Goal: Task Accomplishment & Management: Manage account settings

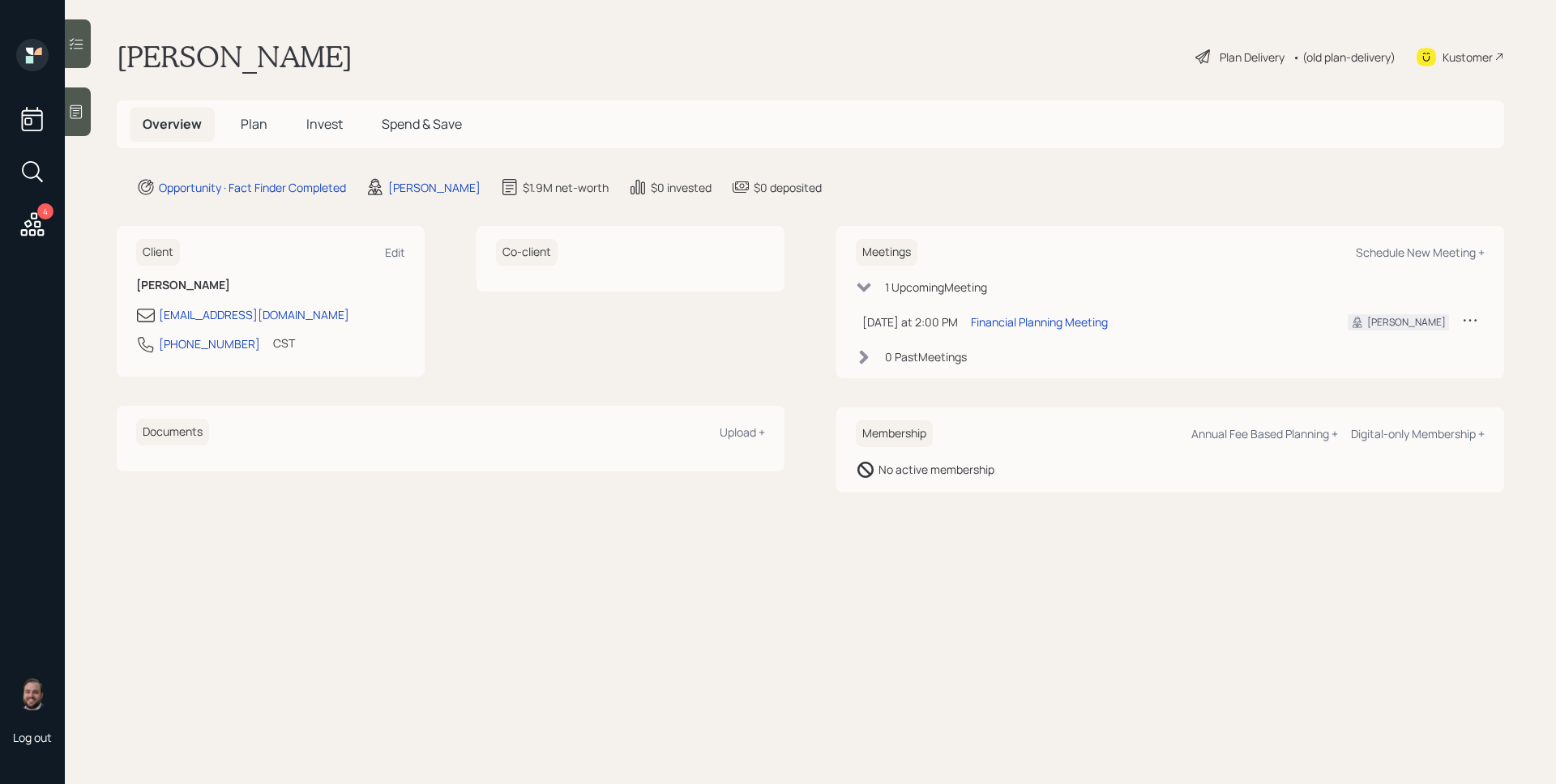
click at [79, 108] on icon at bounding box center [77, 112] width 16 height 16
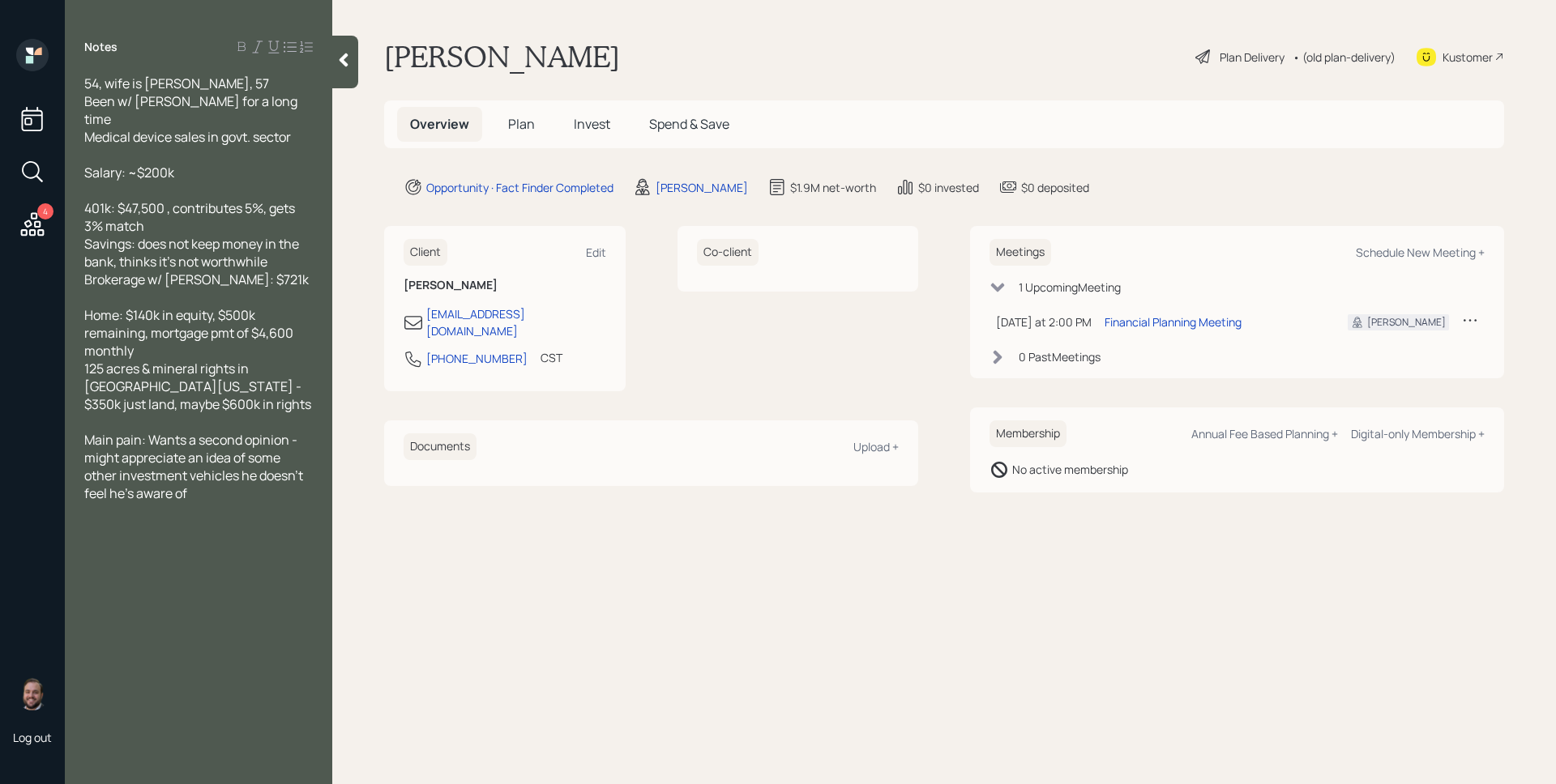
click at [513, 118] on span "Plan" at bounding box center [521, 124] width 26 height 18
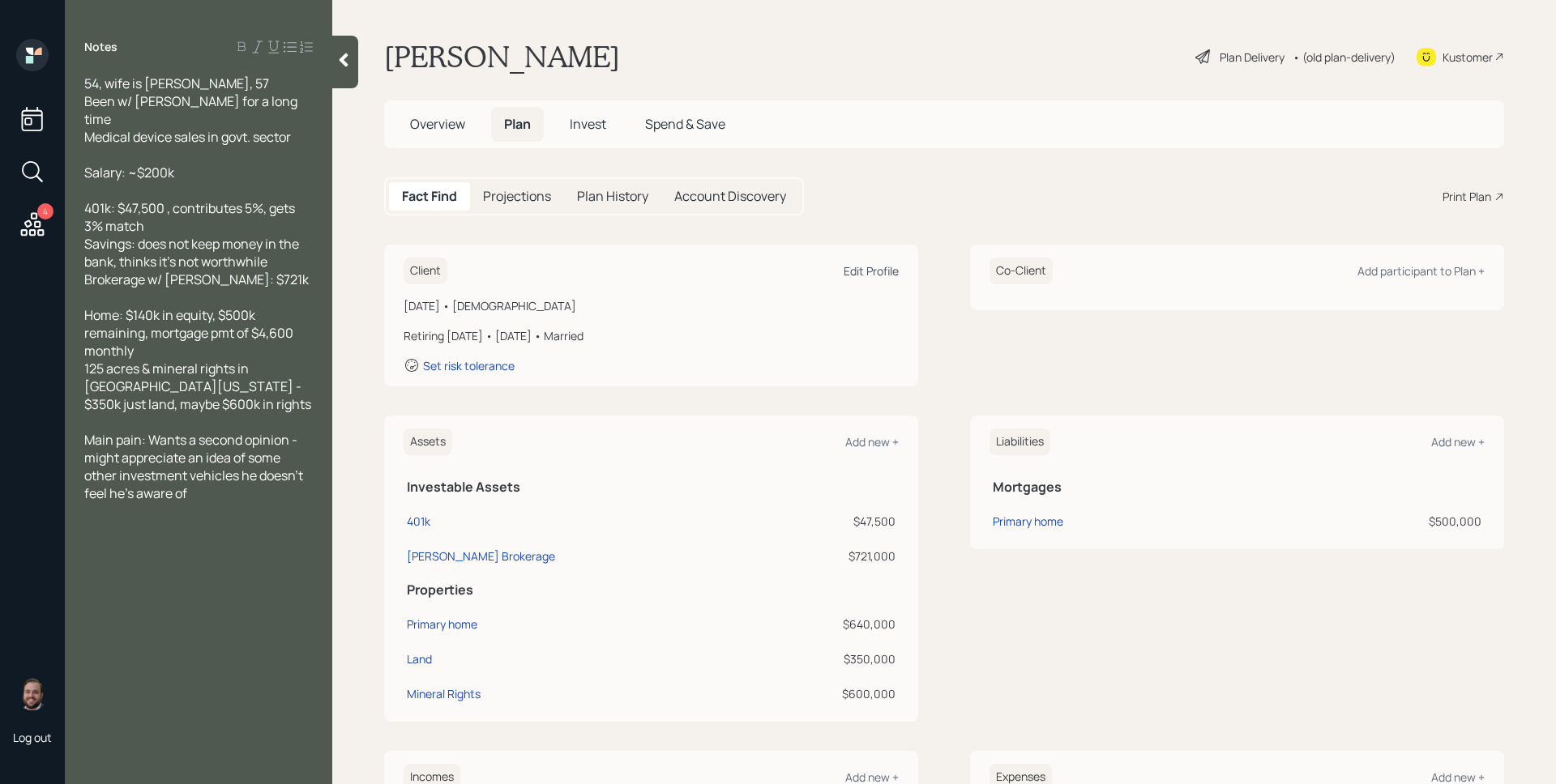
click at [853, 272] on div "Edit Profile" at bounding box center [871, 271] width 55 height 15
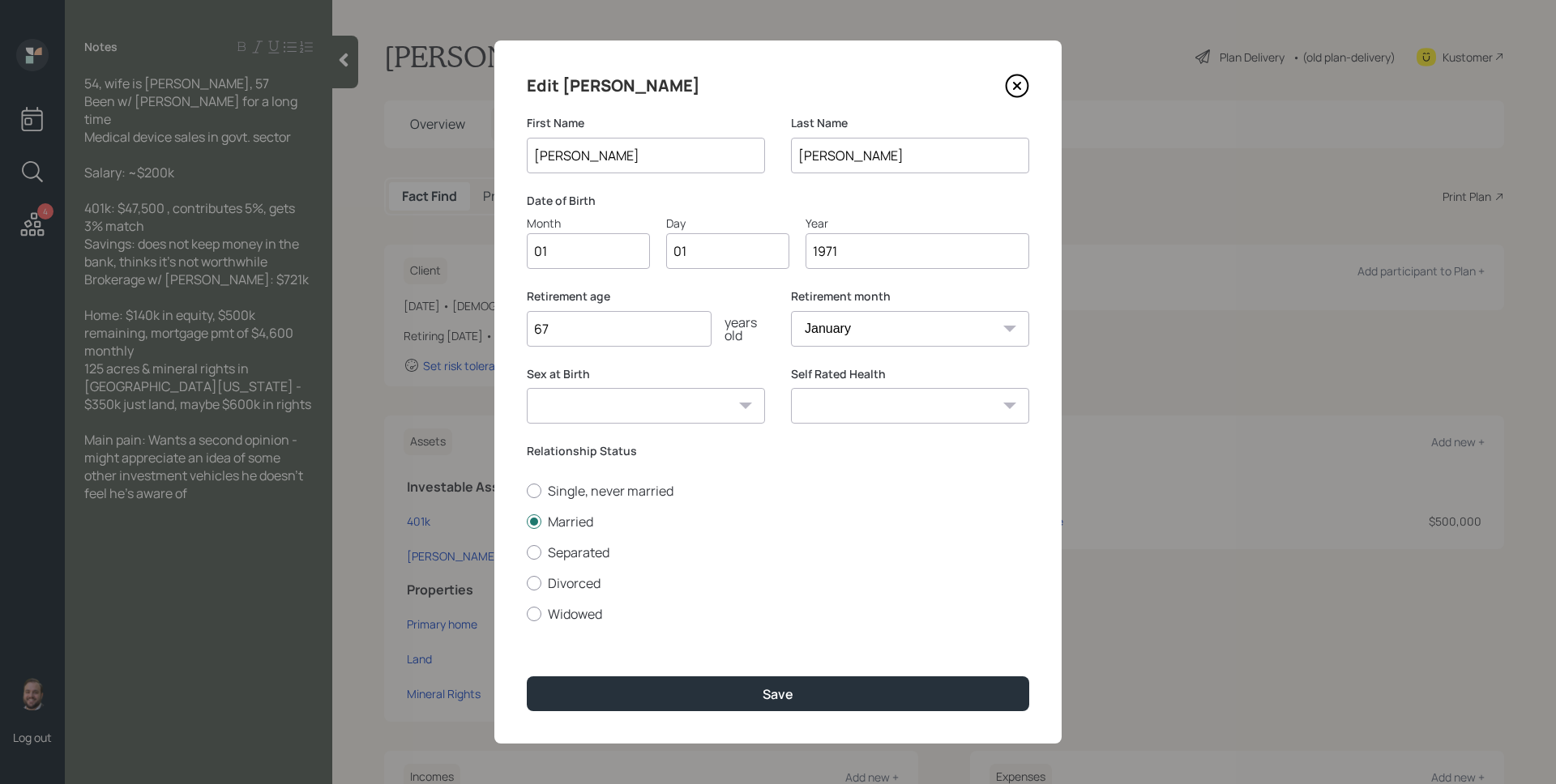
click at [606, 328] on input "67" at bounding box center [619, 328] width 185 height 36
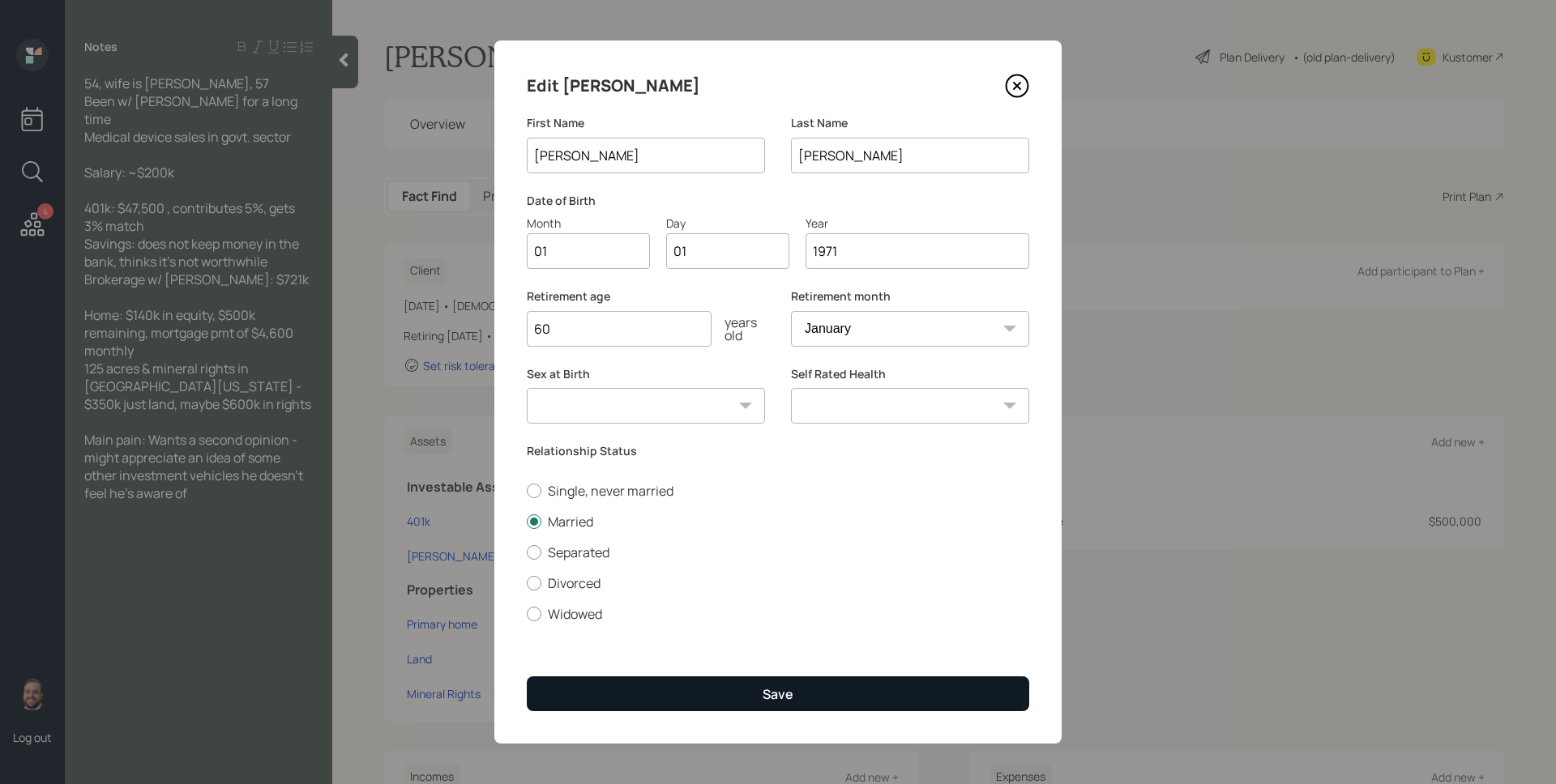
type input "60"
click at [756, 678] on button "Save" at bounding box center [778, 694] width 503 height 35
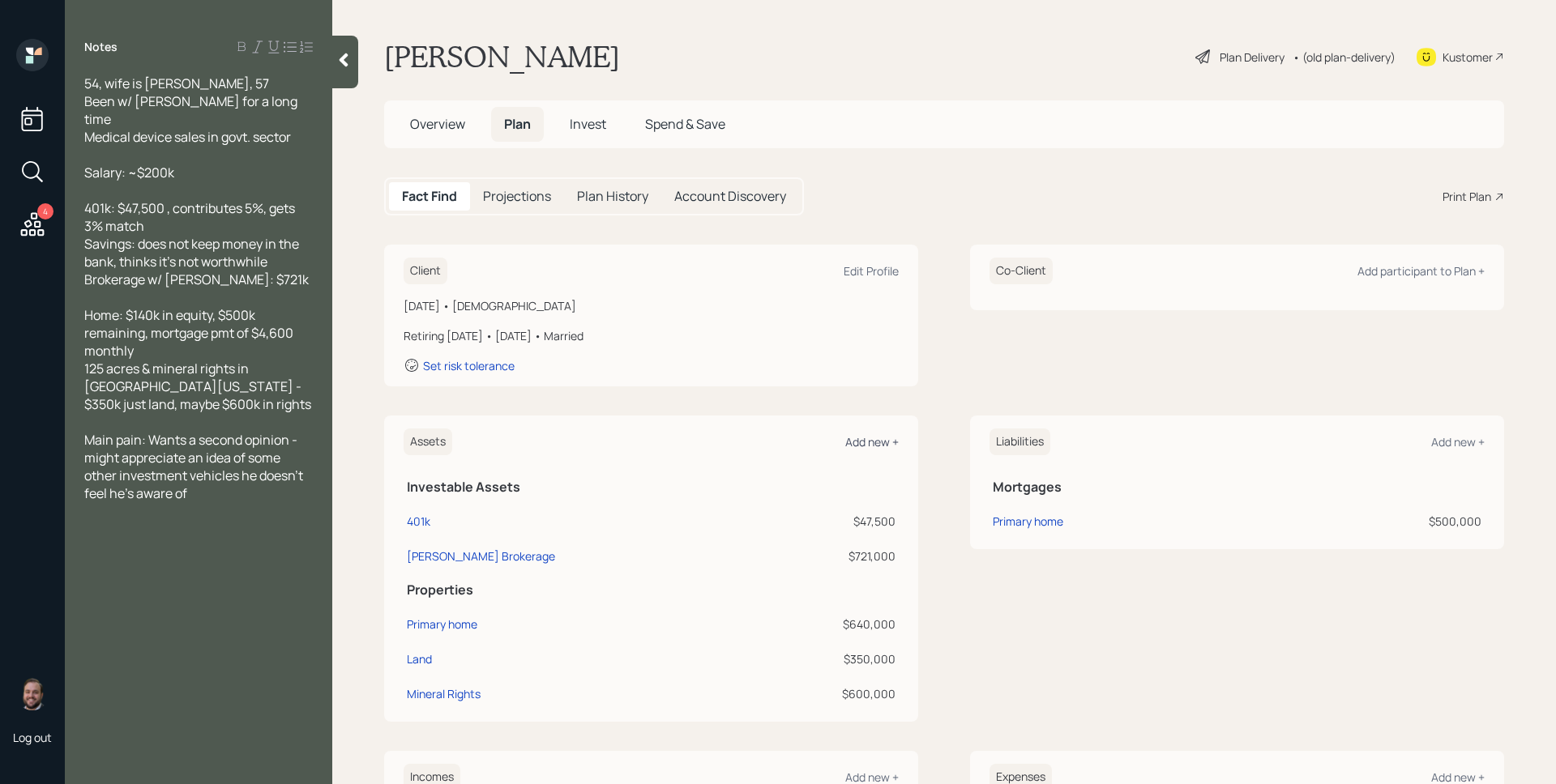
click at [869, 440] on div "Add new +" at bounding box center [872, 441] width 54 height 15
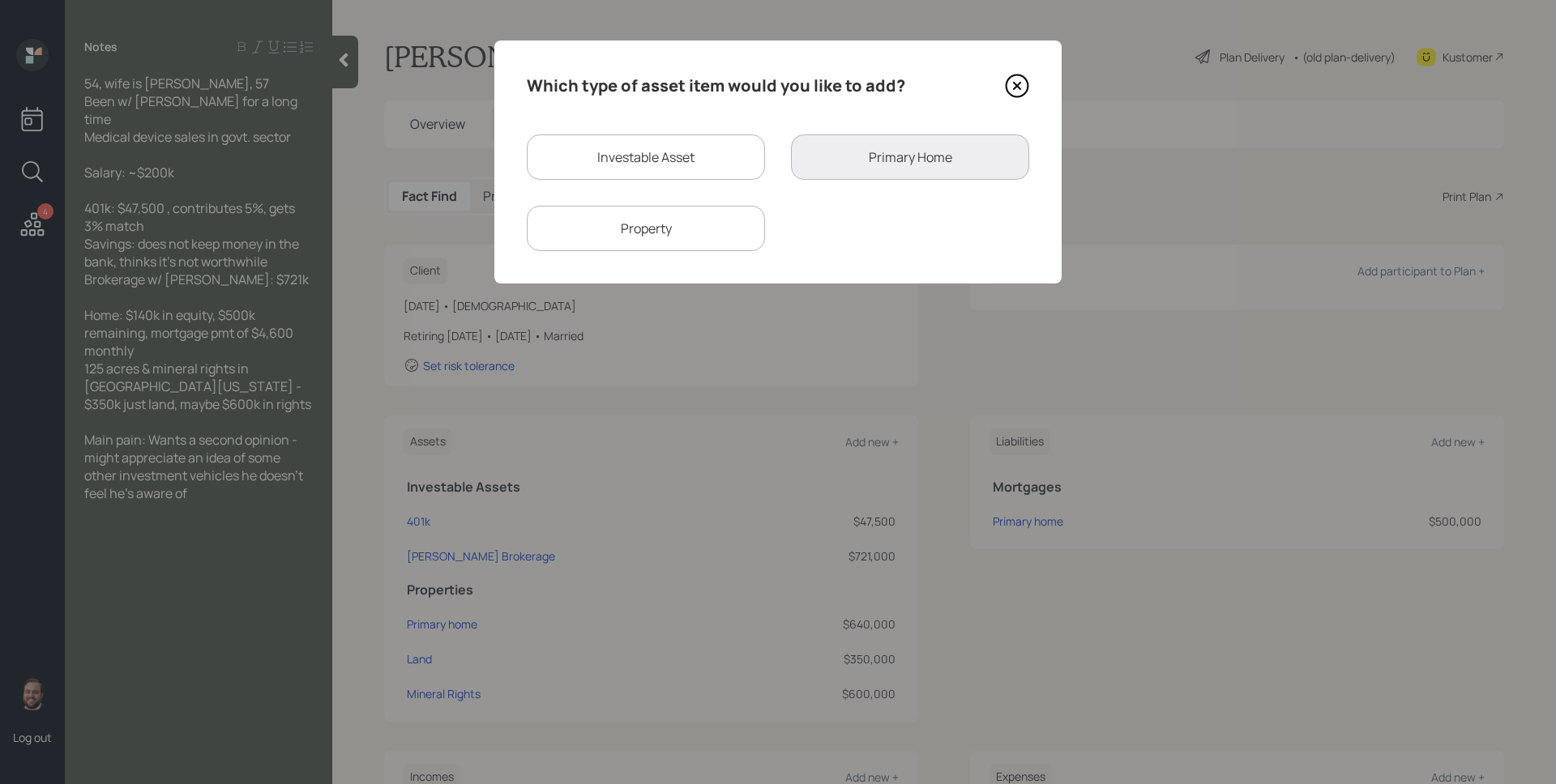
click at [622, 152] on div "Investable Asset" at bounding box center [646, 158] width 238 height 46
select select "taxable"
select select "balanced"
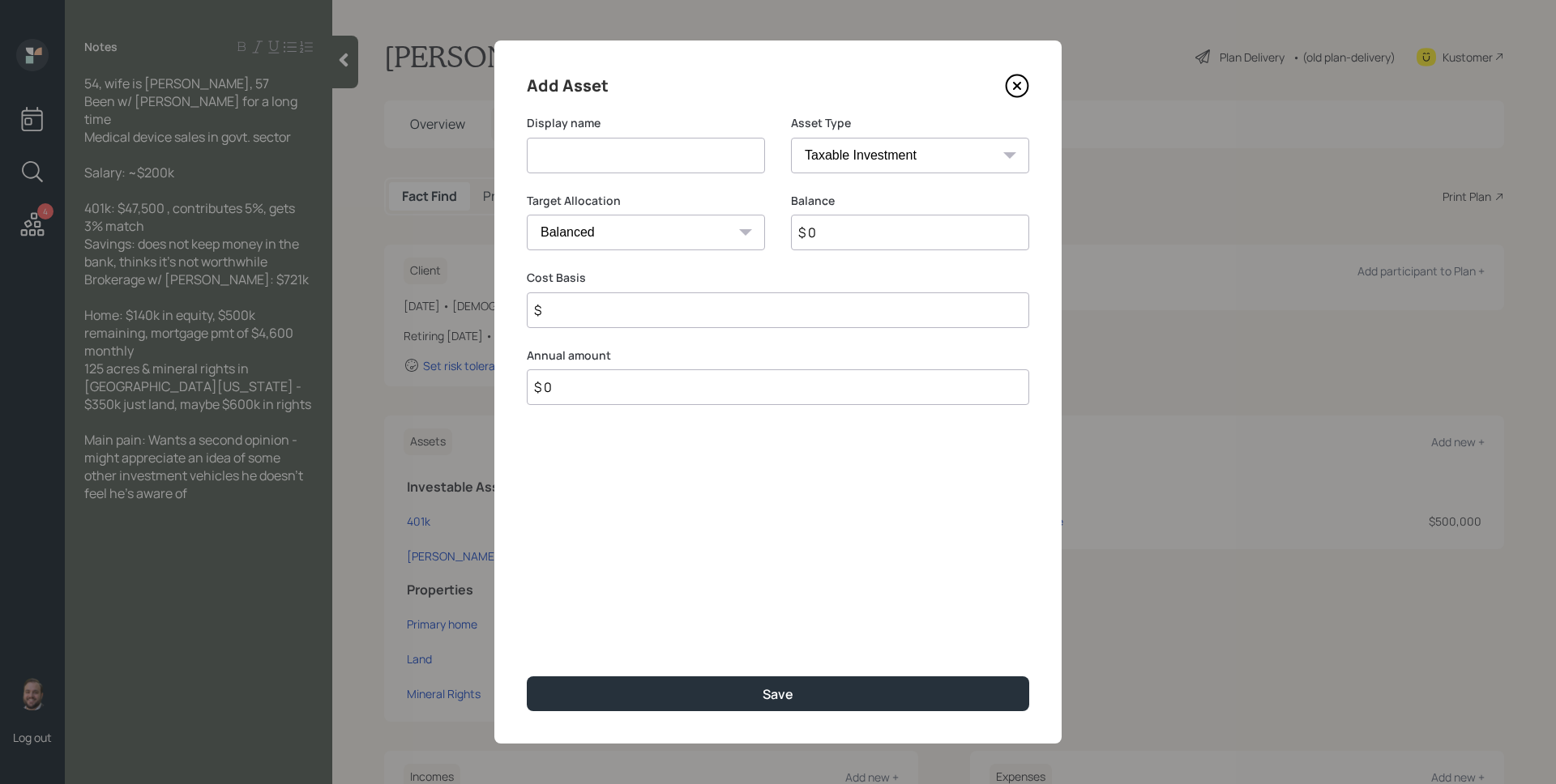
click at [925, 145] on select "SEP [PERSON_NAME] IRA 401(k) [PERSON_NAME] 401(k) 403(b) [PERSON_NAME] 403(b) 4…" at bounding box center [909, 155] width 238 height 36
select select "roth_ira"
click at [791, 138] on select "SEP [PERSON_NAME] IRA 401(k) [PERSON_NAME] 401(k) 403(b) [PERSON_NAME] 403(b) 4…" at bounding box center [909, 155] width 238 height 36
type input "$"
click at [619, 150] on input at bounding box center [646, 155] width 238 height 36
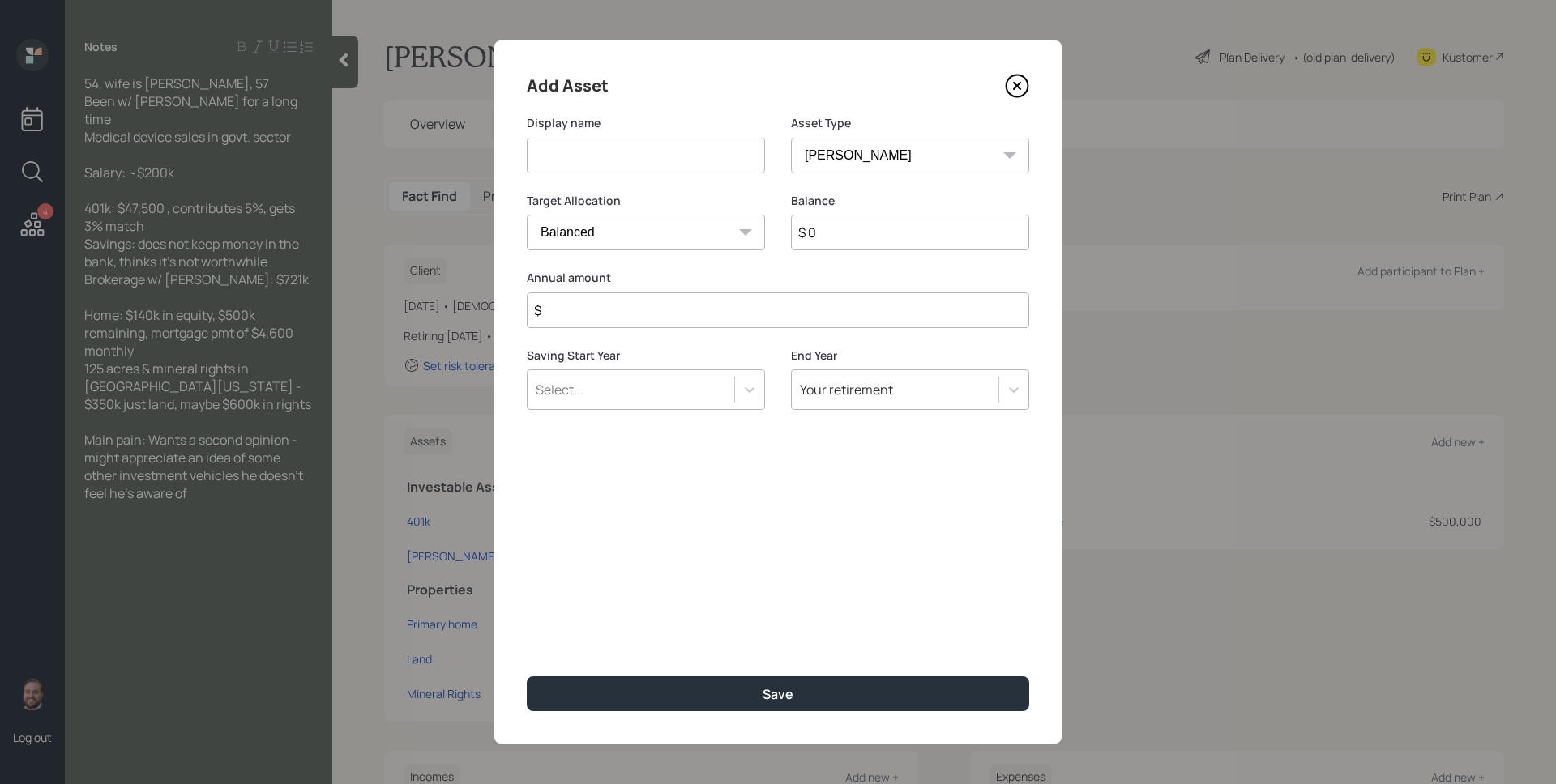
type input "o"
type input "[PERSON_NAME]"
click at [881, 230] on input "$ 0" at bounding box center [909, 232] width 238 height 36
type input "$ 37,600"
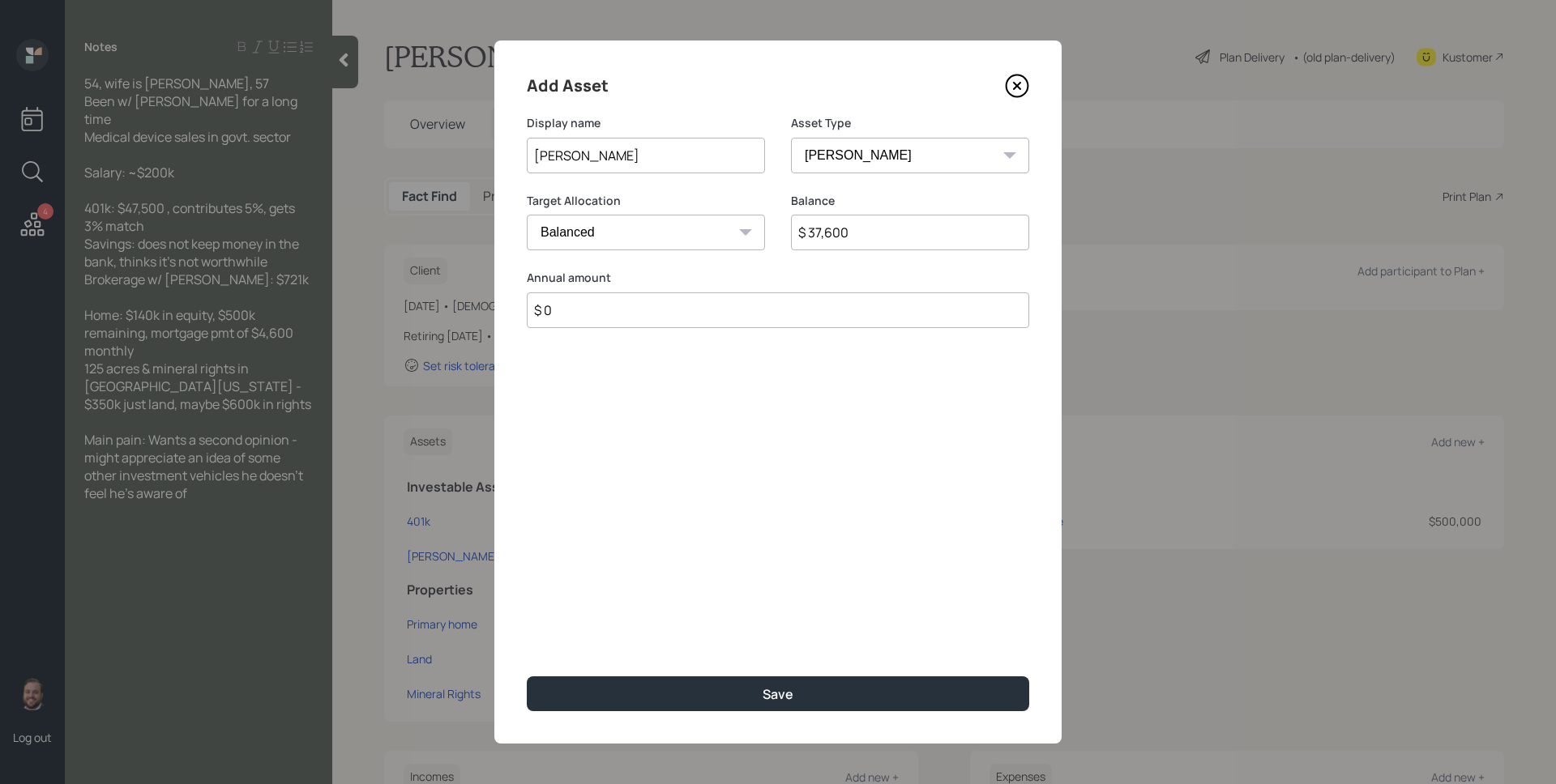
type input "$ 0"
click at [527, 676] on button "Save" at bounding box center [778, 694] width 503 height 35
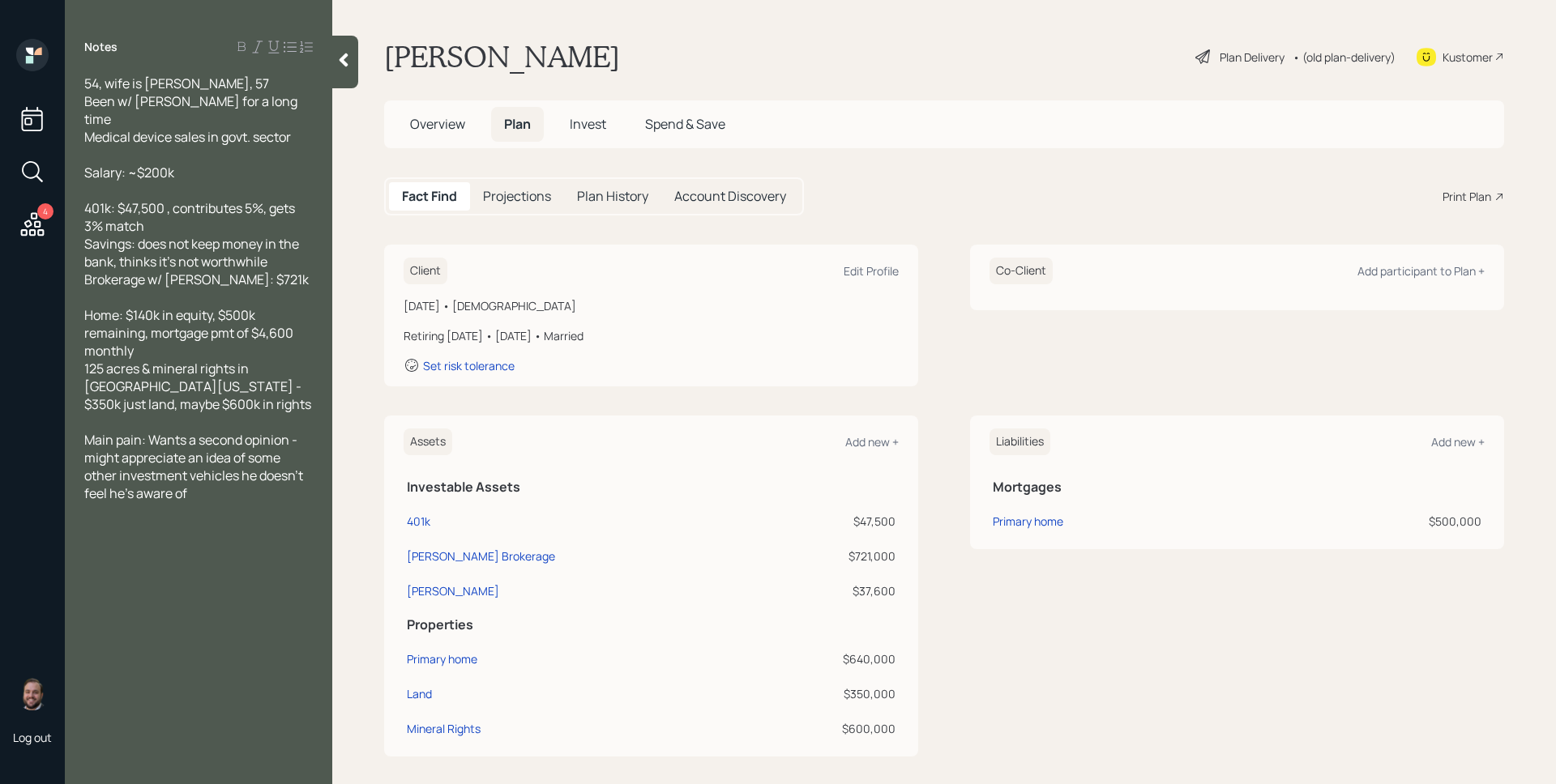
click at [1391, 374] on div "Co-Client Add participant to Plan +" at bounding box center [1238, 315] width 534 height 142
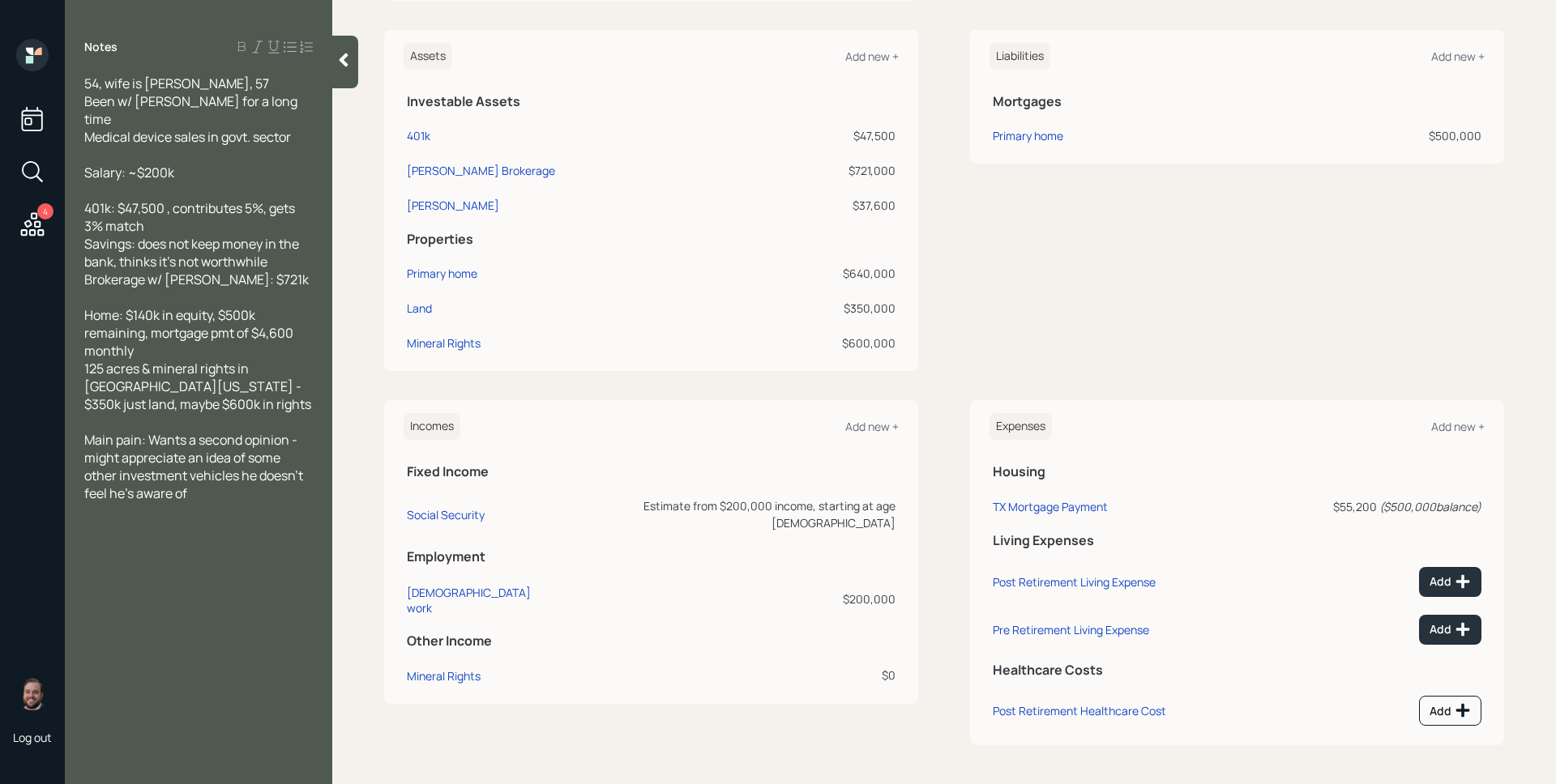
click at [1209, 307] on div "Liabilities Add new + Mortgages Primary home $500,000" at bounding box center [1238, 201] width 534 height 341
click at [1244, 264] on div "Liabilities Add new + Mortgages Primary home $500,000" at bounding box center [1238, 201] width 534 height 341
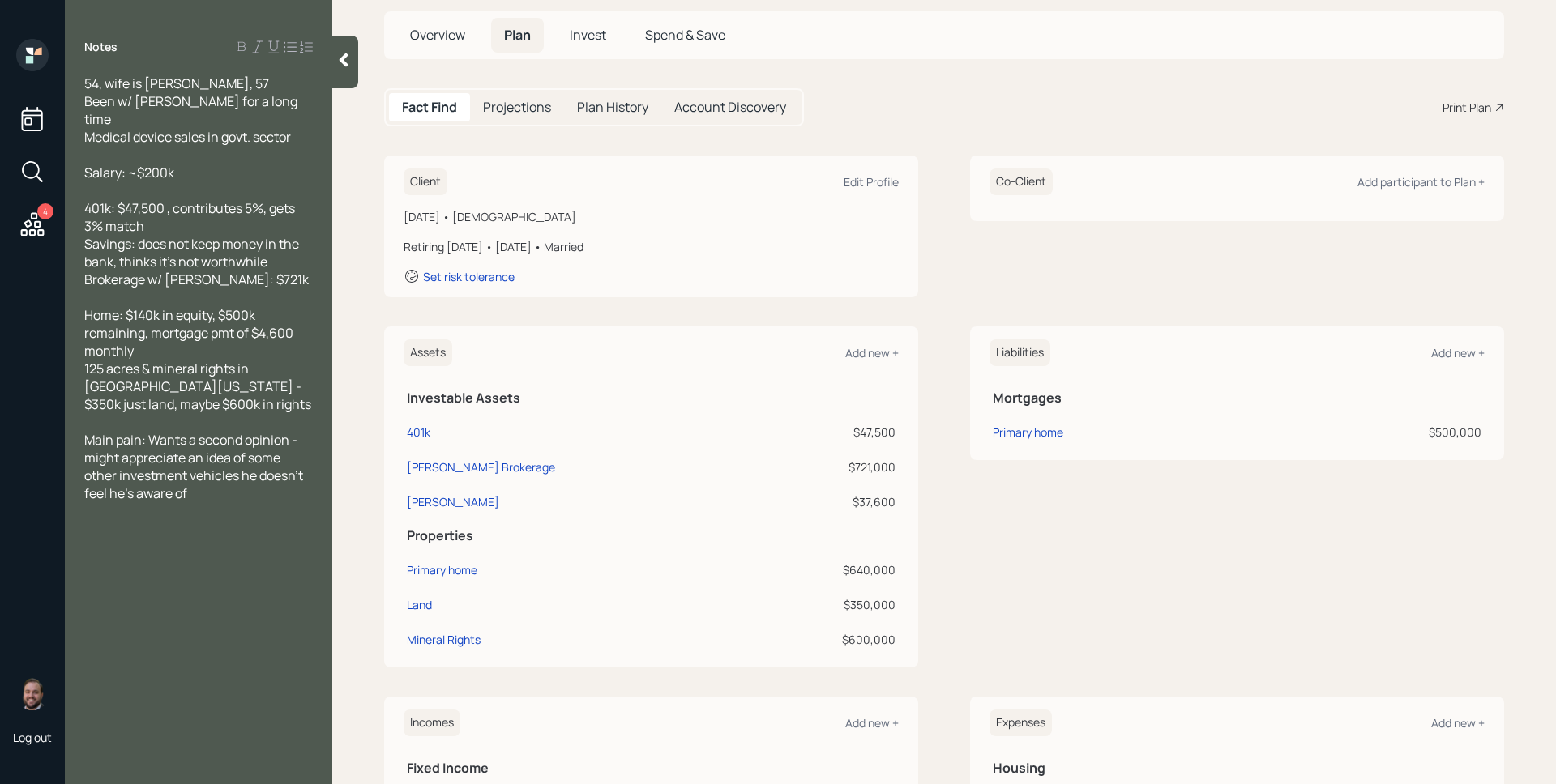
scroll to position [0, 0]
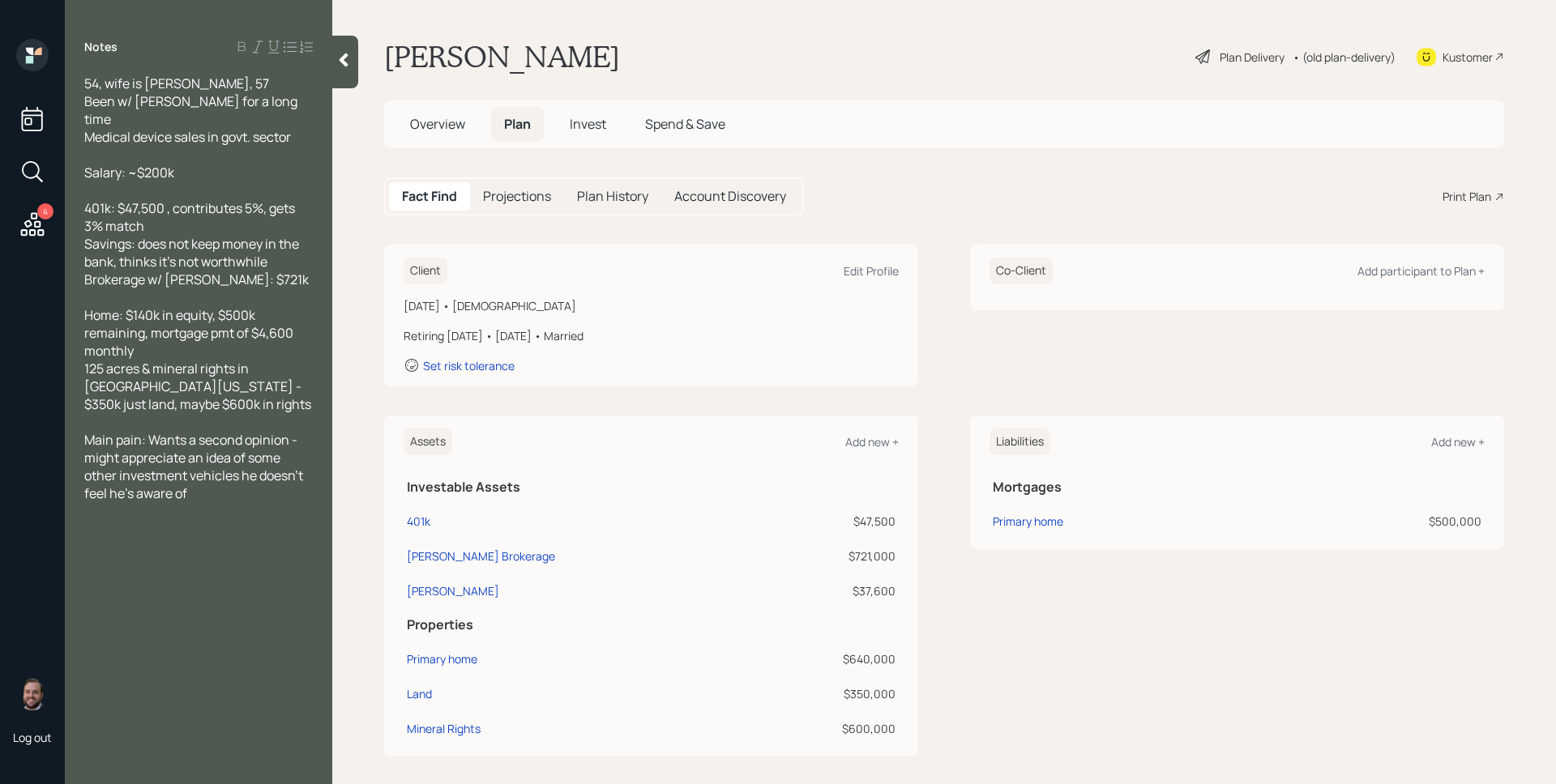
click at [1245, 53] on div "Plan Delivery" at bounding box center [1251, 57] width 65 height 17
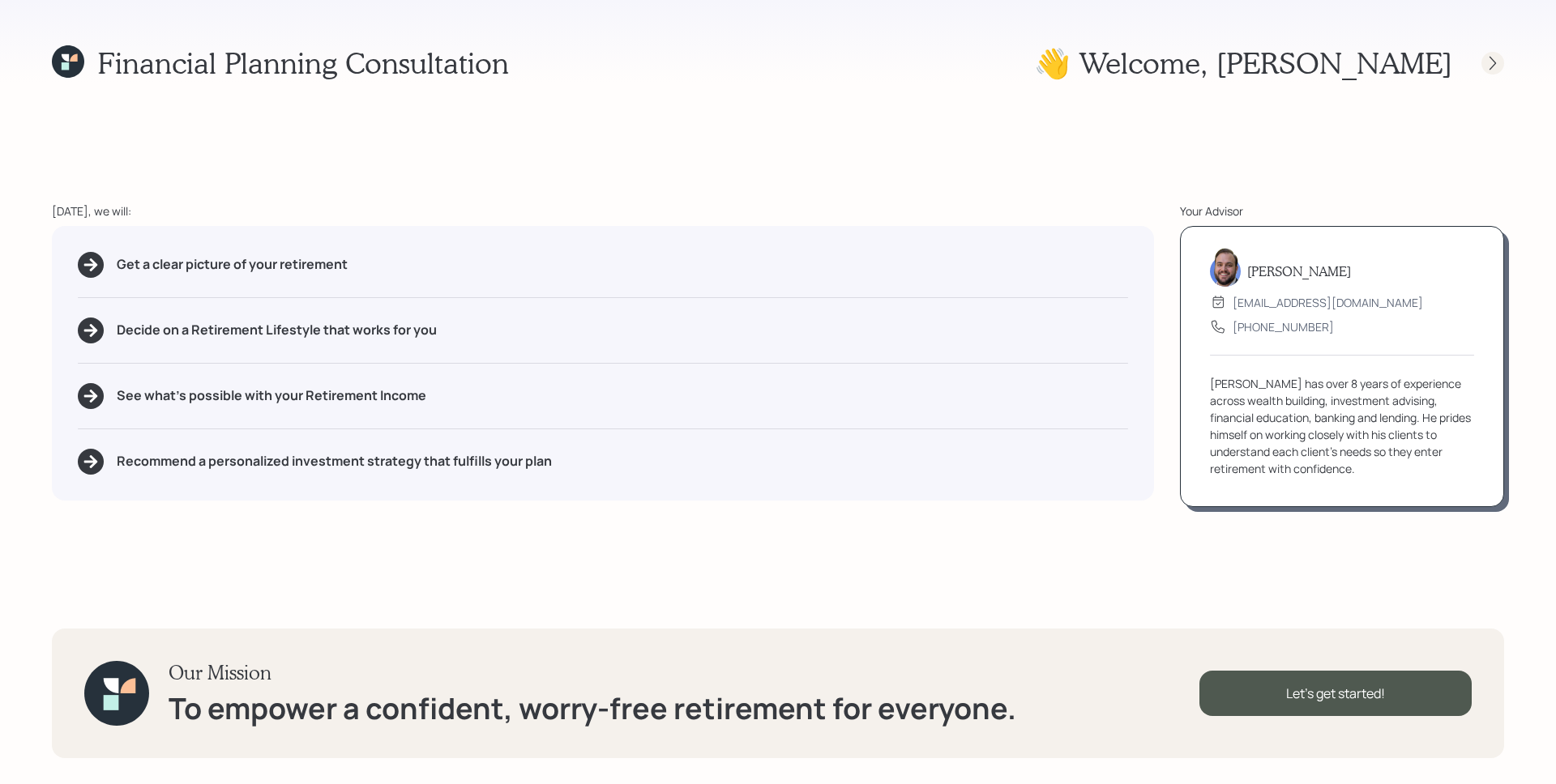
click at [1497, 60] on icon at bounding box center [1493, 63] width 16 height 16
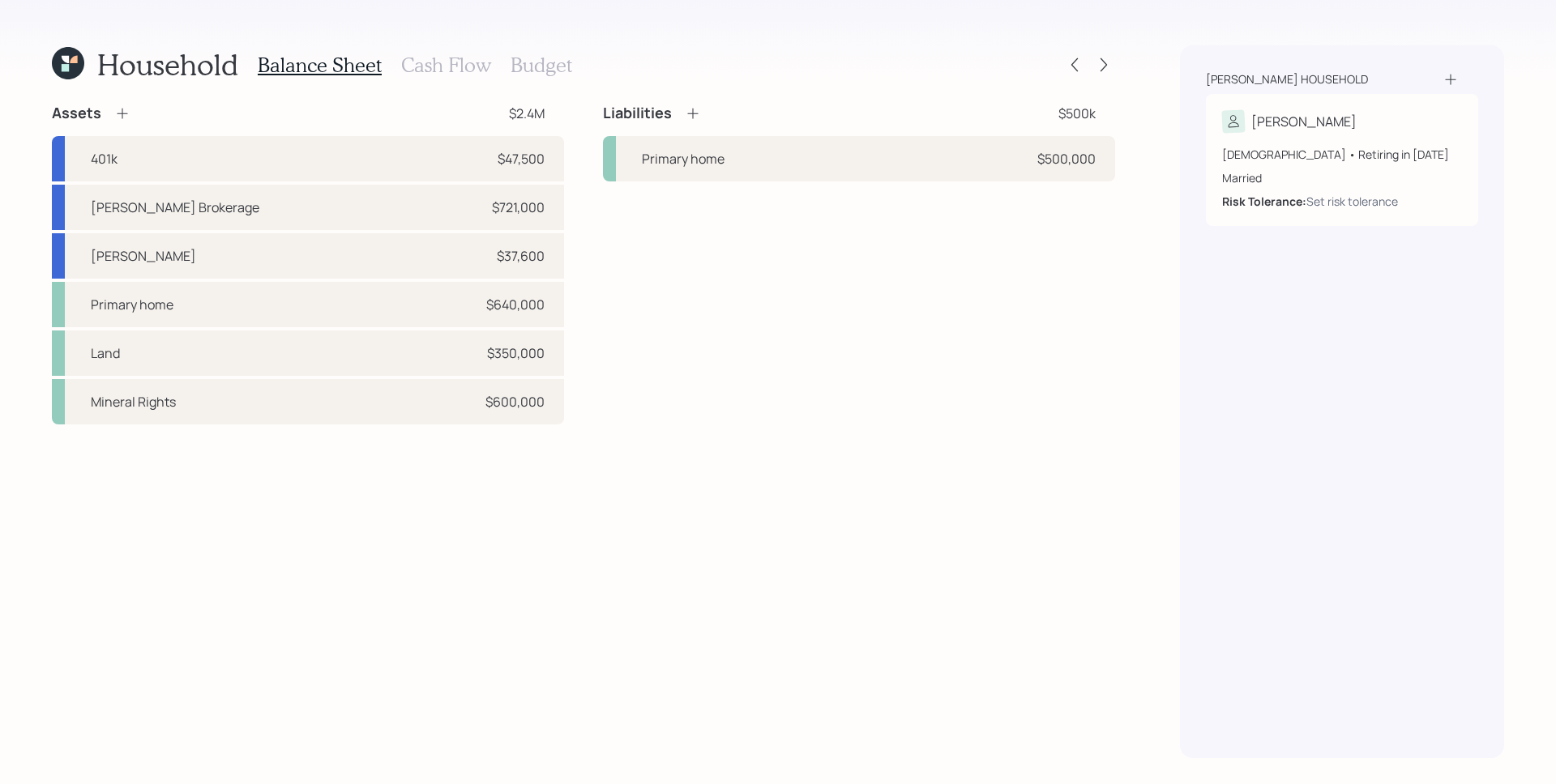
click at [460, 65] on h3 "Cash Flow" at bounding box center [446, 66] width 90 height 24
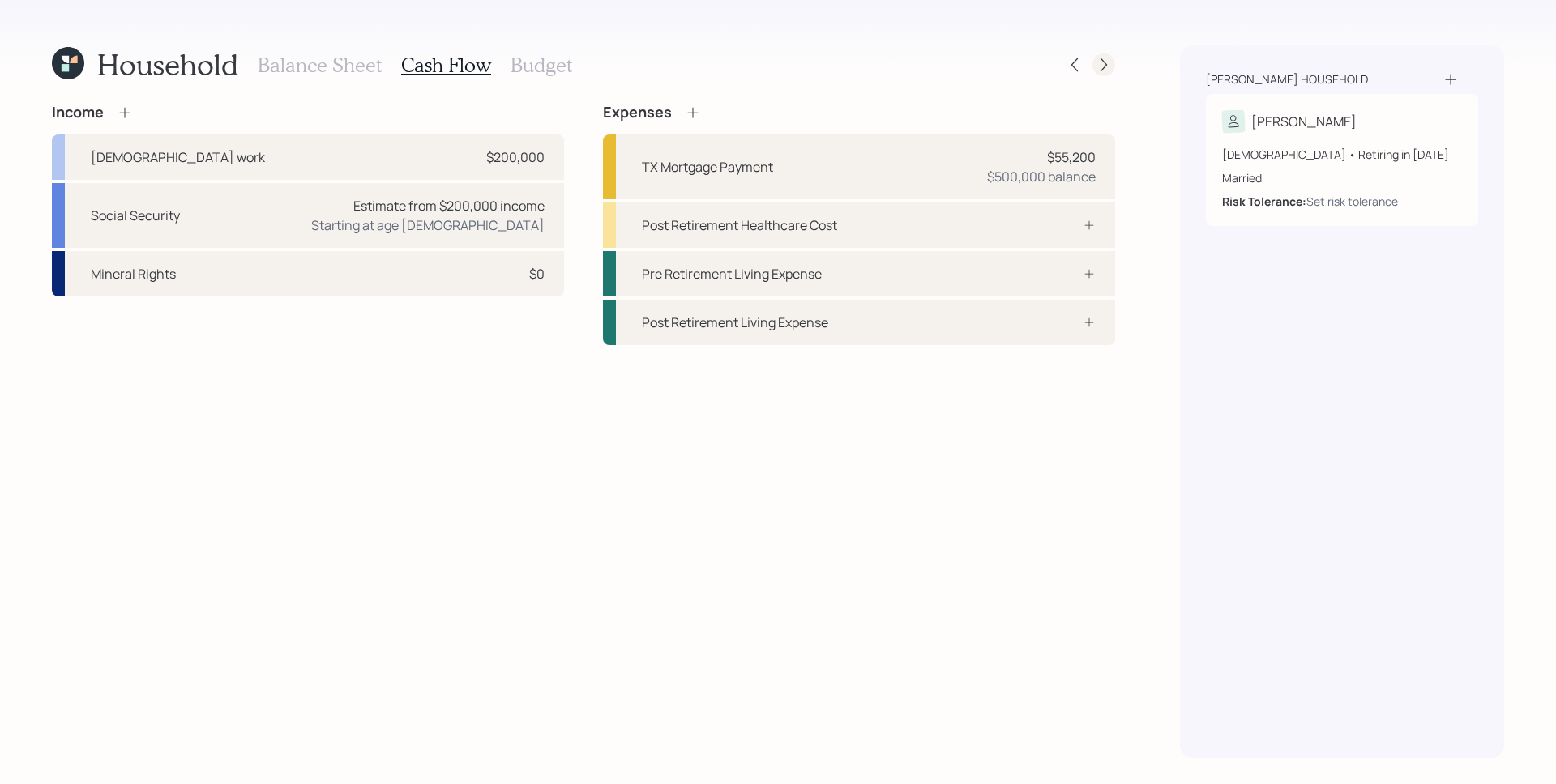
click at [1100, 62] on icon at bounding box center [1104, 65] width 16 height 16
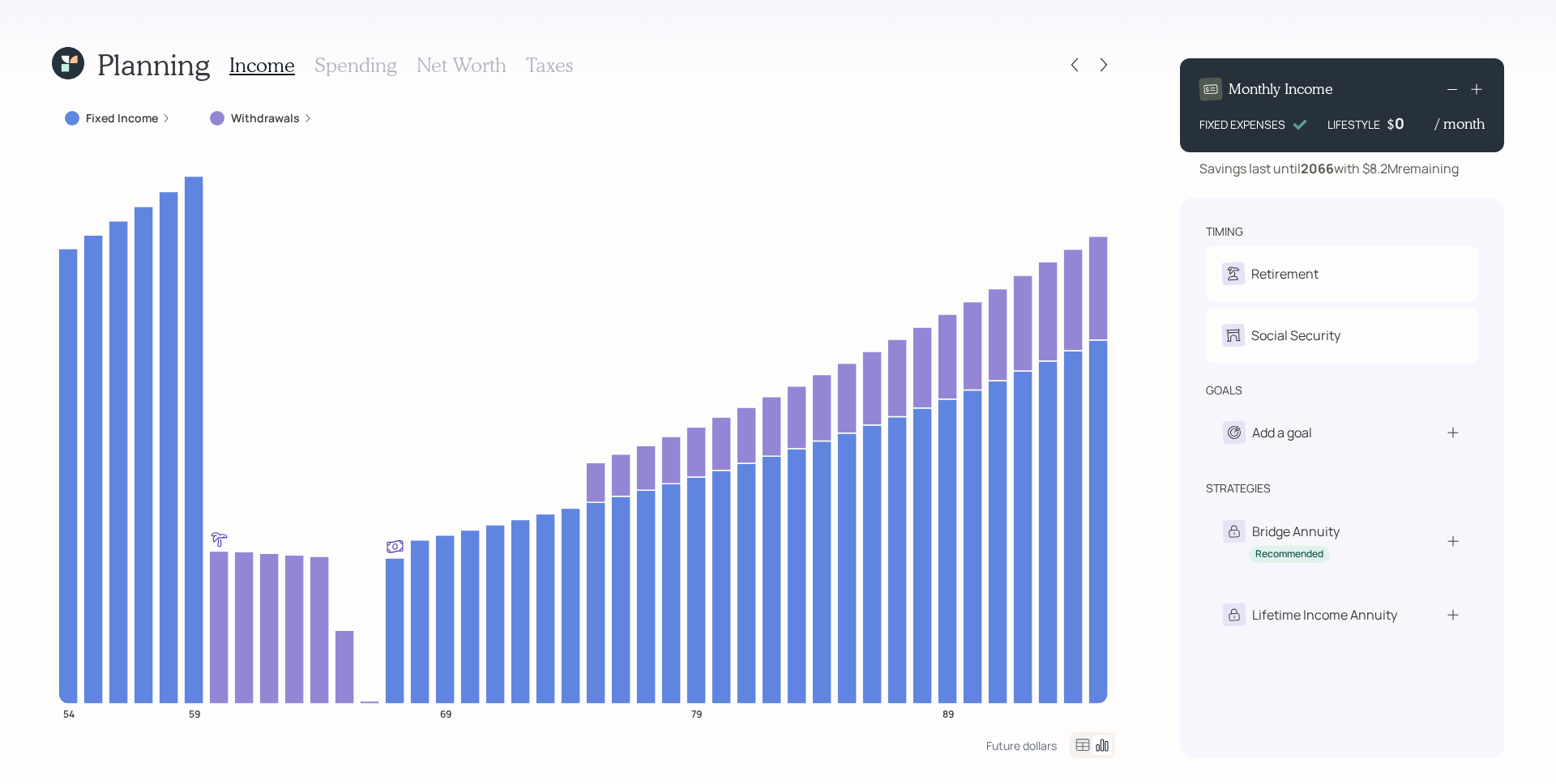
click at [140, 116] on label "Fixed Income" at bounding box center [121, 119] width 72 height 16
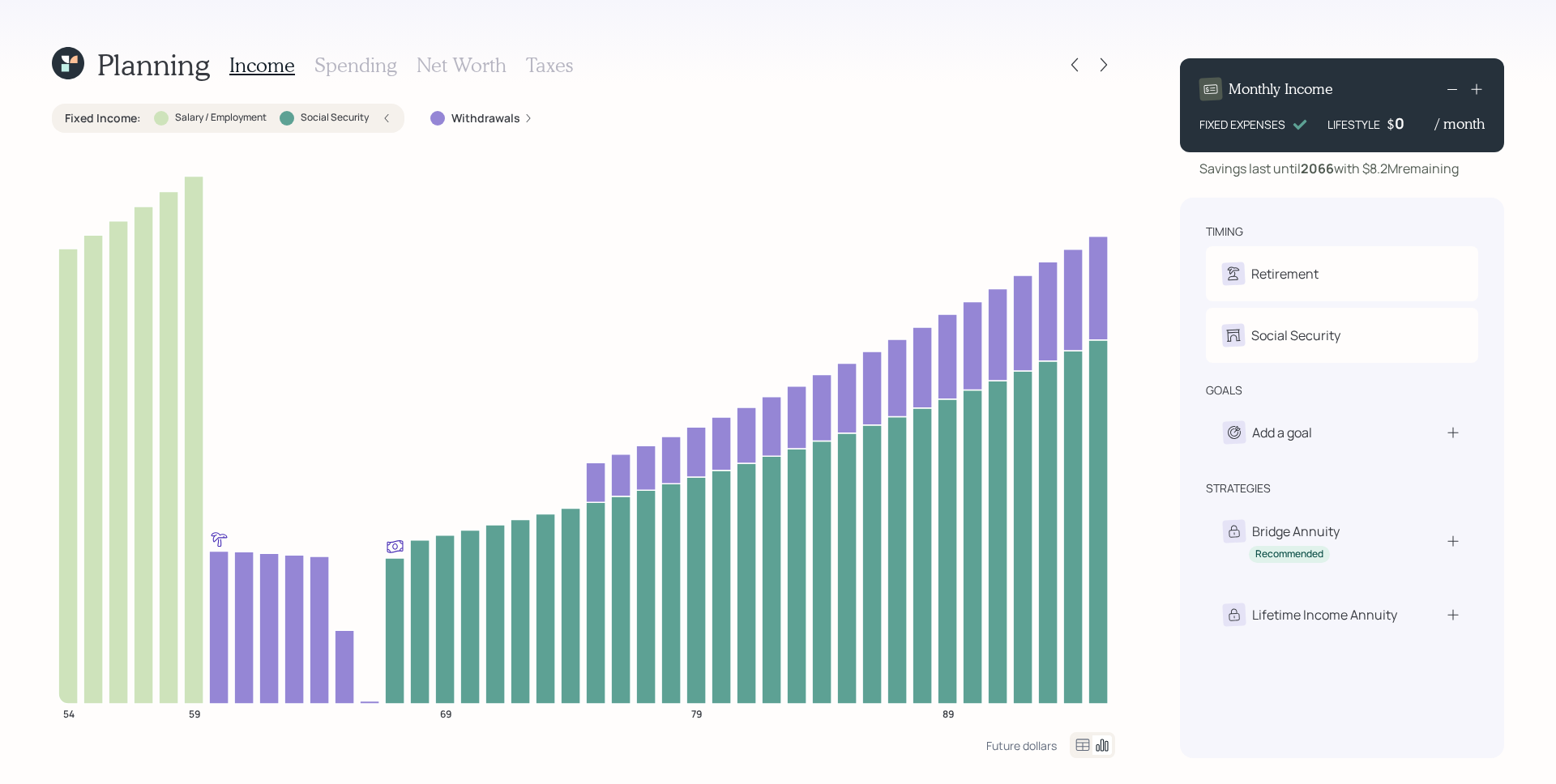
click at [1419, 127] on div "0" at bounding box center [1415, 122] width 40 height 19
click at [1417, 127] on div "0" at bounding box center [1415, 122] width 40 height 19
click at [1074, 64] on icon at bounding box center [1074, 65] width 16 height 16
